Goal: Information Seeking & Learning: Check status

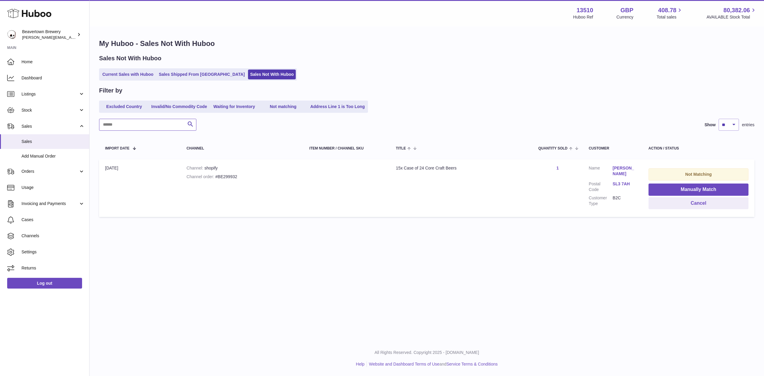
click at [134, 123] on input "text" at bounding box center [147, 125] width 97 height 12
click at [168, 81] on div "My Huboo - Sales Not With Huboo Sales Not With Huboo Current Sales with Huboo S…" at bounding box center [427, 129] width 675 height 205
click at [42, 103] on link "Stock" at bounding box center [44, 110] width 89 height 16
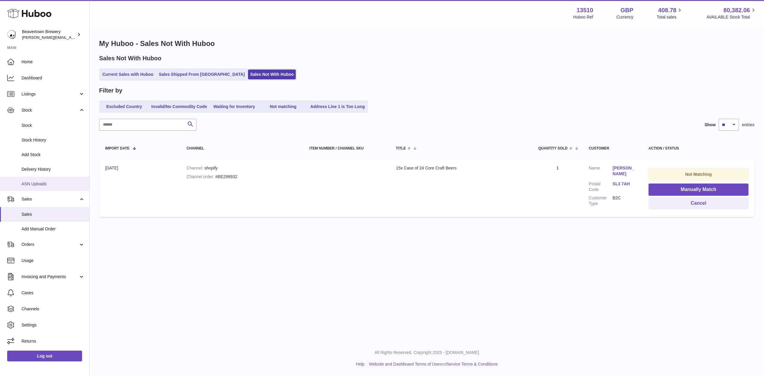
click at [39, 183] on span "ASN Uploads" at bounding box center [52, 184] width 63 height 6
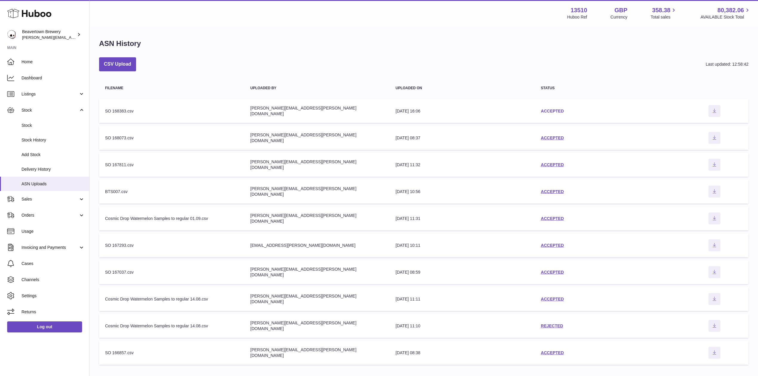
click at [559, 113] on link "ACCEPTED" at bounding box center [552, 111] width 23 height 5
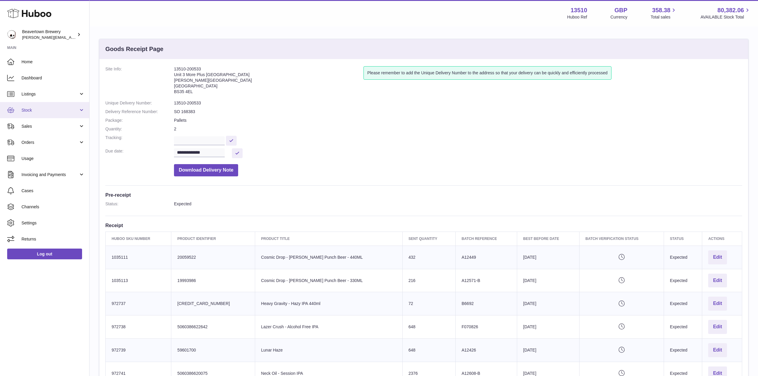
click at [30, 109] on span "Stock" at bounding box center [49, 110] width 57 height 6
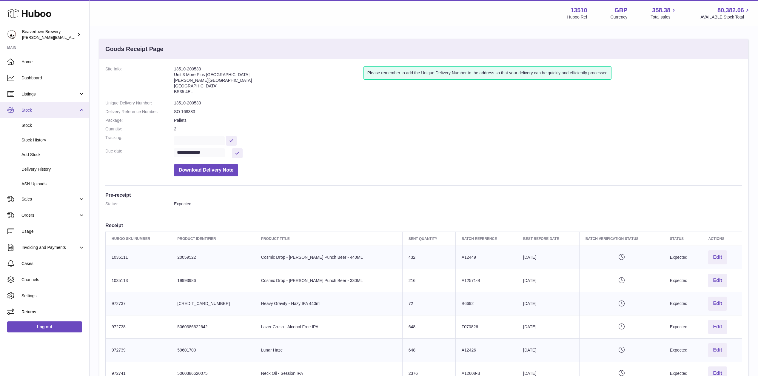
click at [25, 115] on link "Stock" at bounding box center [44, 110] width 89 height 16
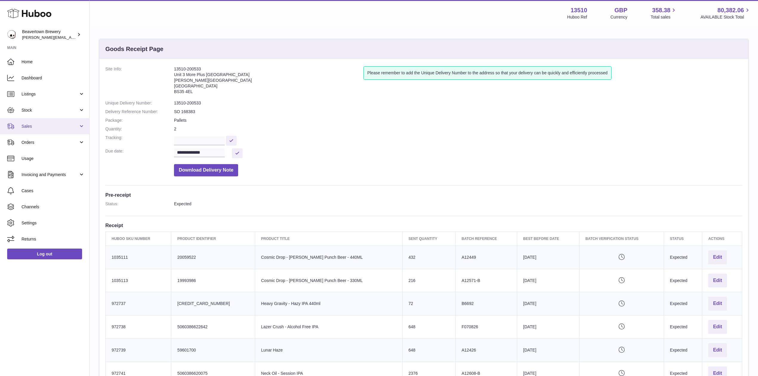
click at [44, 119] on link "Sales" at bounding box center [44, 126] width 89 height 16
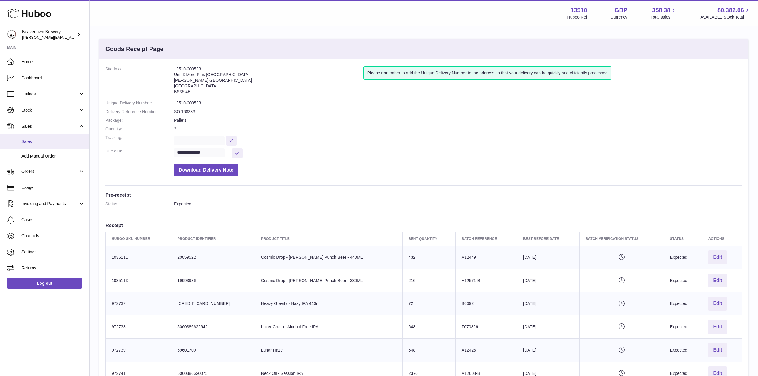
click at [45, 140] on span "Sales" at bounding box center [52, 142] width 63 height 6
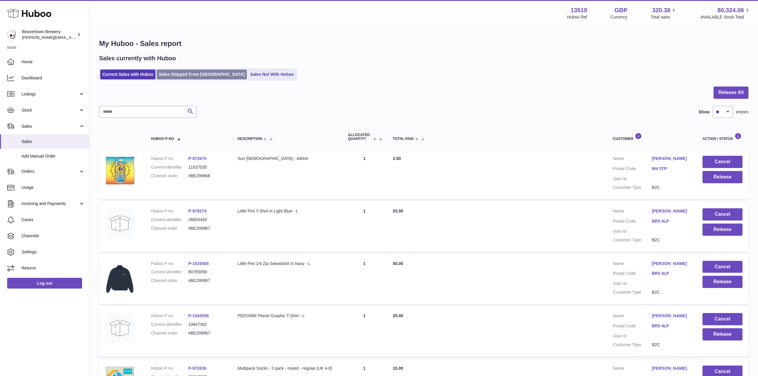
click at [168, 76] on link "Sales Shipped From Huboo" at bounding box center [202, 75] width 90 height 10
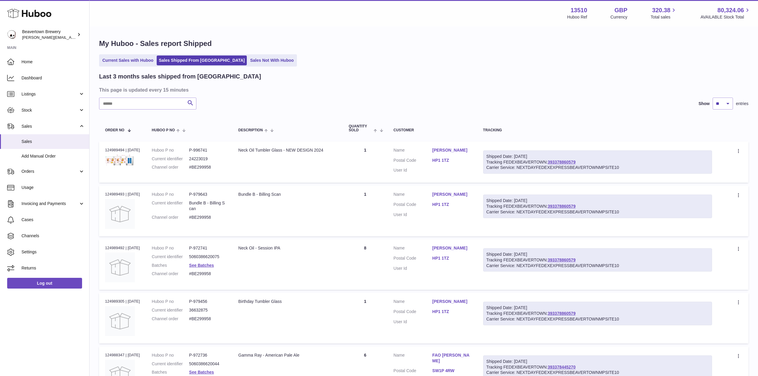
click at [255, 68] on div "My Huboo - Sales report Shipped Current Sales with Huboo Sales Shipped From [GE…" at bounding box center [424, 361] width 669 height 668
click at [253, 66] on ul "Current Sales with Huboo Sales Shipped From Huboo Sales Not With Huboo" at bounding box center [198, 60] width 198 height 12
click at [251, 62] on link "Sales Not With Huboo" at bounding box center [272, 61] width 48 height 10
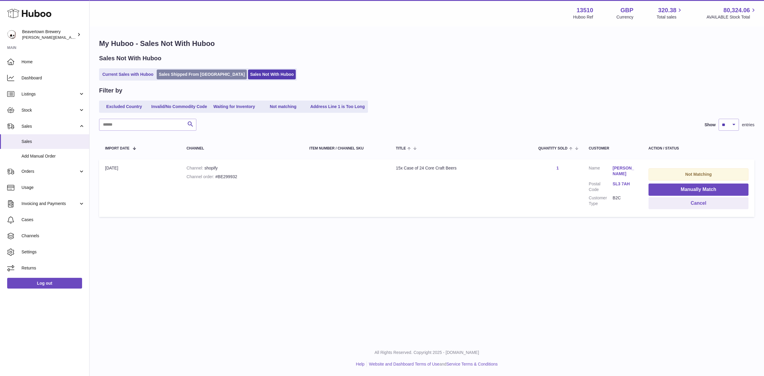
click at [180, 76] on link "Sales Shipped From [GEOGRAPHIC_DATA]" at bounding box center [202, 75] width 90 height 10
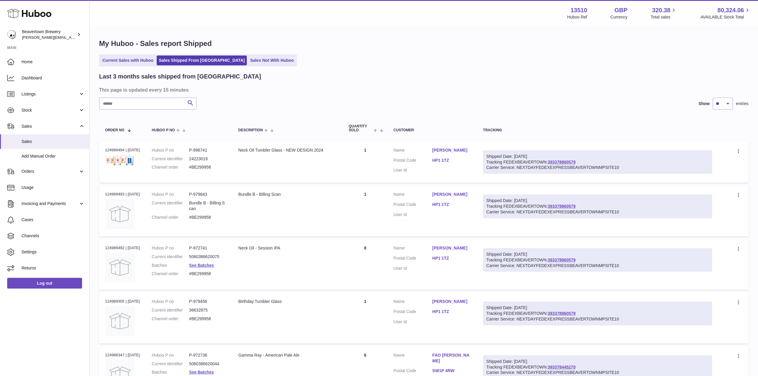
click at [152, 114] on div "Last 3 months sales shipped from [GEOGRAPHIC_DATA] This page is updated every 1…" at bounding box center [424, 376] width 650 height 606
click at [151, 108] on input "text" at bounding box center [147, 104] width 97 height 12
paste input "*****"
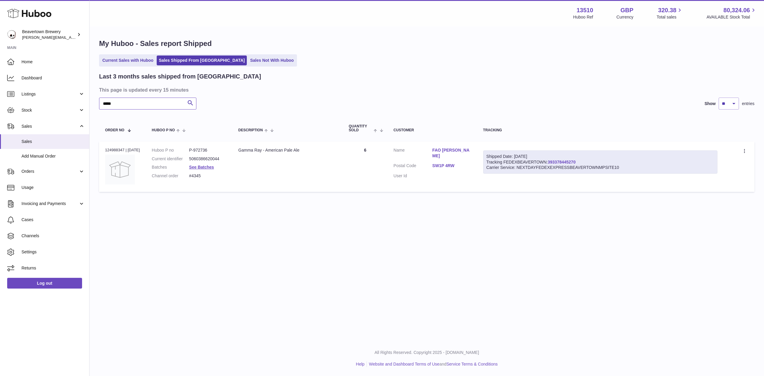
type input "*****"
click at [35, 109] on span "Stock" at bounding box center [49, 110] width 57 height 6
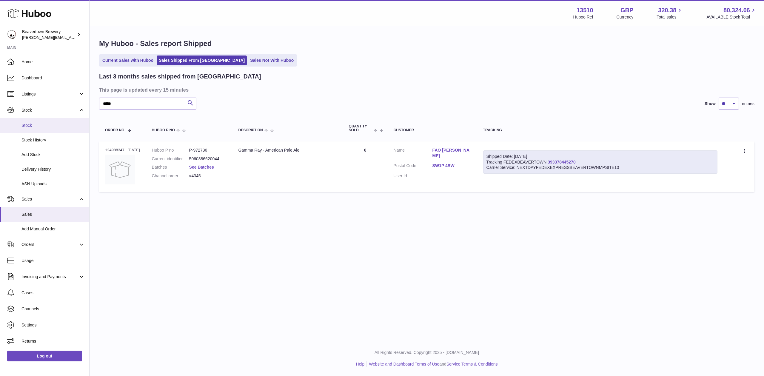
click at [44, 123] on span "Stock" at bounding box center [52, 126] width 63 height 6
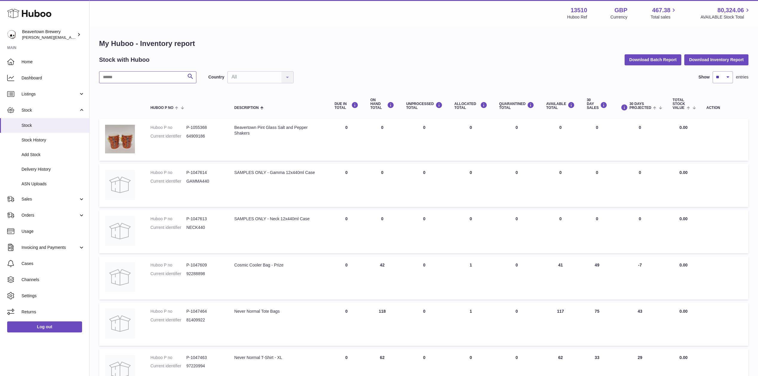
click at [143, 79] on input "text" at bounding box center [147, 77] width 97 height 12
paste input "********"
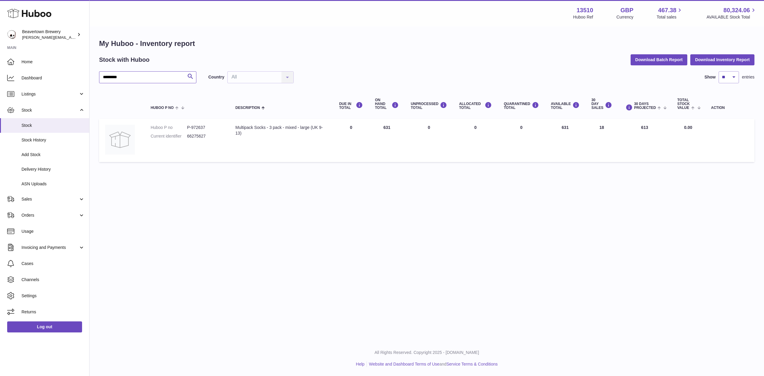
type input "********"
click at [582, 10] on strong "13510" at bounding box center [585, 10] width 17 height 8
copy strong "13510"
